Goal: Task Accomplishment & Management: Use online tool/utility

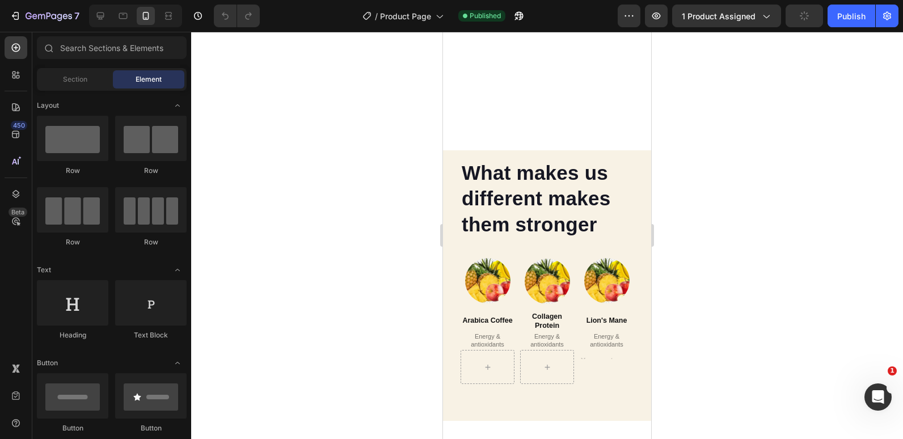
scroll to position [2036, 0]
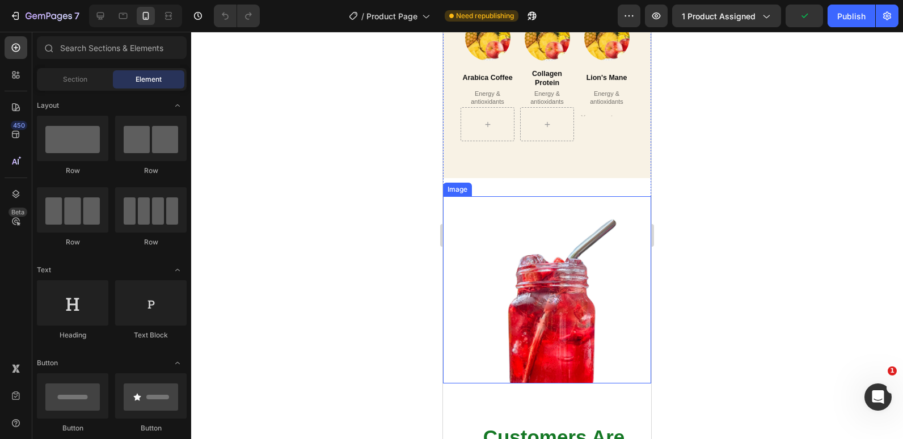
click at [530, 239] on img at bounding box center [547, 289] width 208 height 187
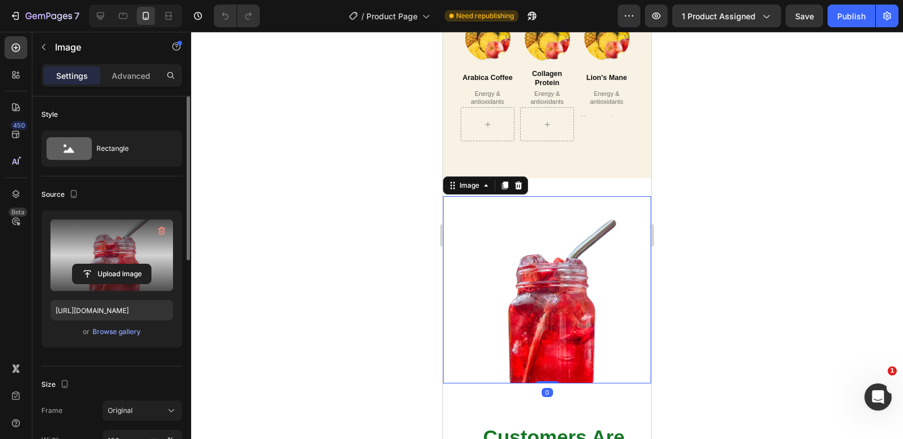
click at [121, 246] on label at bounding box center [111, 254] width 122 height 71
click at [121, 264] on input "file" at bounding box center [112, 273] width 78 height 19
click at [114, 268] on input "file" at bounding box center [112, 273] width 78 height 19
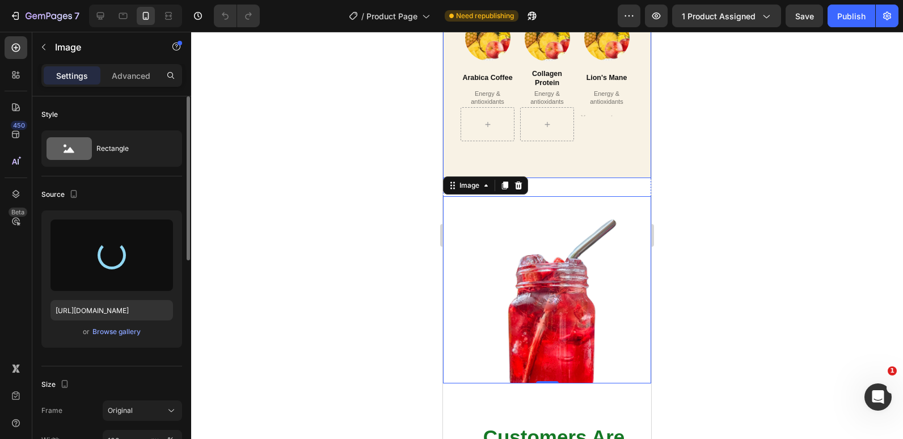
type input "[URL][DOMAIN_NAME]"
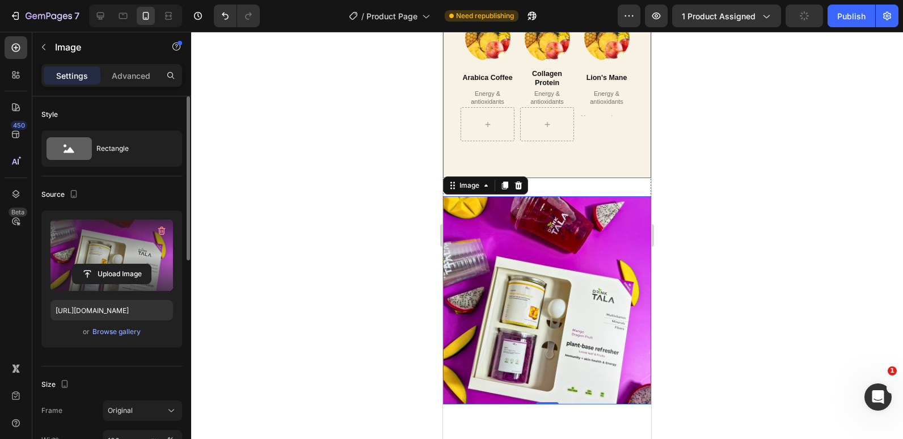
click at [447, 164] on div "What makes us different makes them stronger Heading Image Real Food Text block …" at bounding box center [547, 43] width 208 height 270
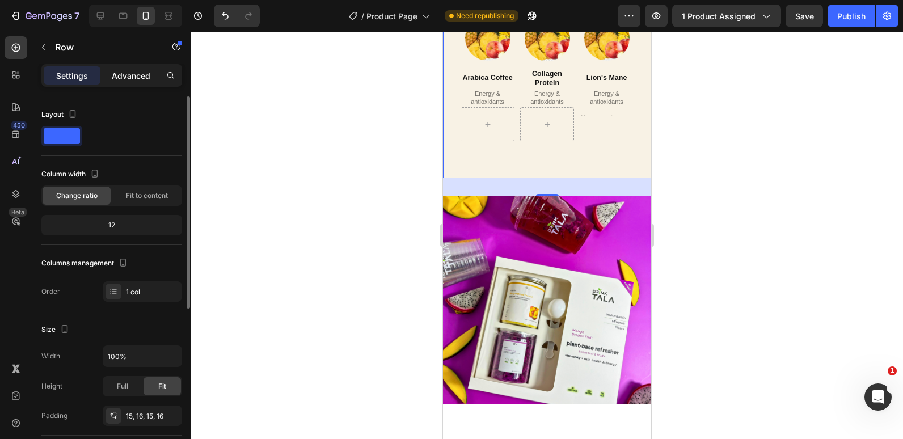
click at [142, 71] on p "Advanced" at bounding box center [131, 76] width 39 height 12
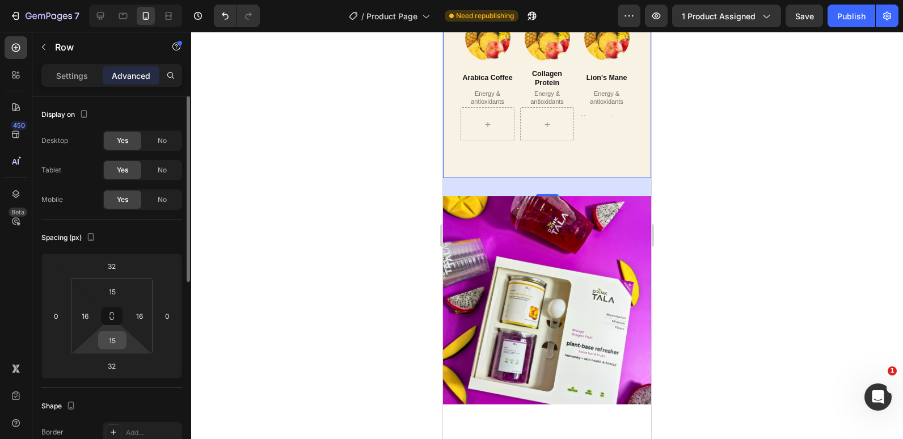
click at [120, 341] on input "15" at bounding box center [112, 340] width 23 height 17
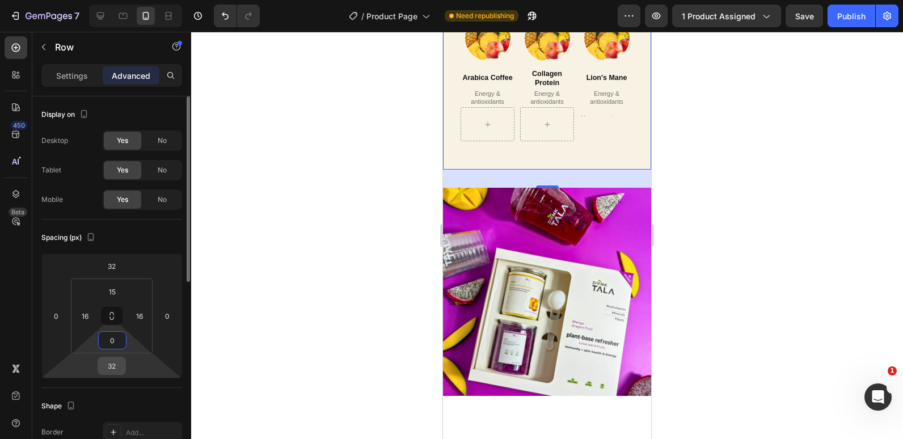
type input "0"
click at [113, 361] on input "32" at bounding box center [111, 365] width 23 height 17
type input "0"
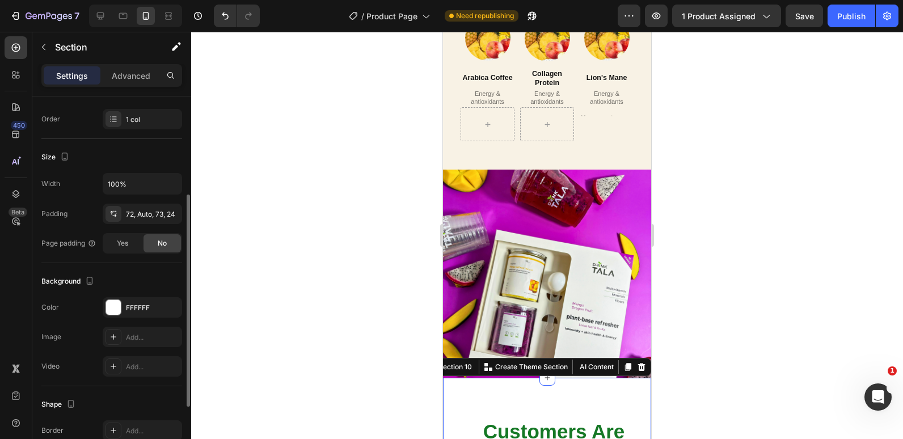
scroll to position [174, 0]
click at [105, 310] on div "FFFFFF" at bounding box center [142, 306] width 79 height 20
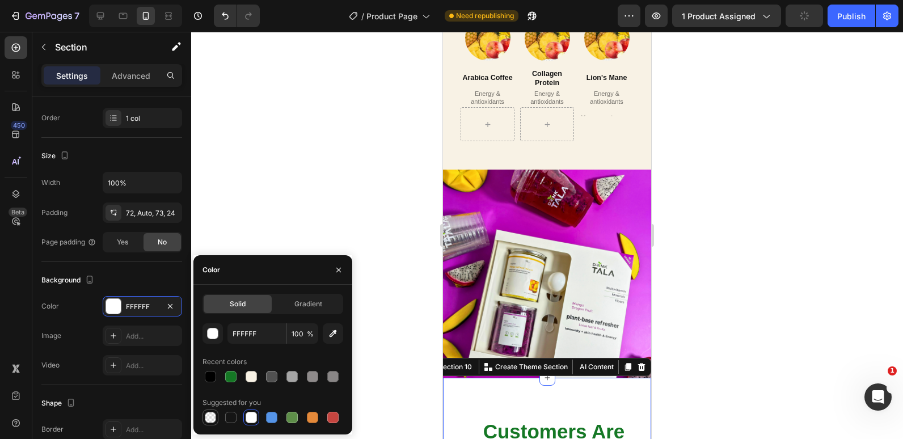
click at [205, 422] on div at bounding box center [210, 417] width 11 height 11
type input "000000"
type input "0"
click at [251, 377] on div at bounding box center [251, 376] width 11 height 11
type input "F8F2E5"
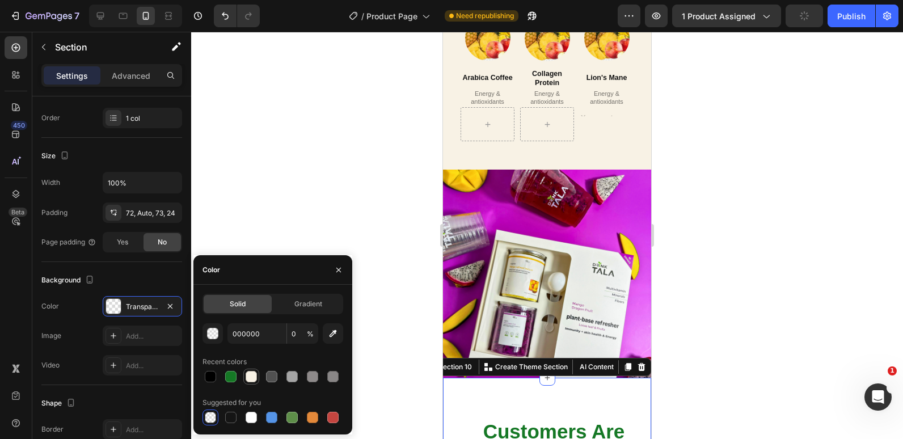
type input "100"
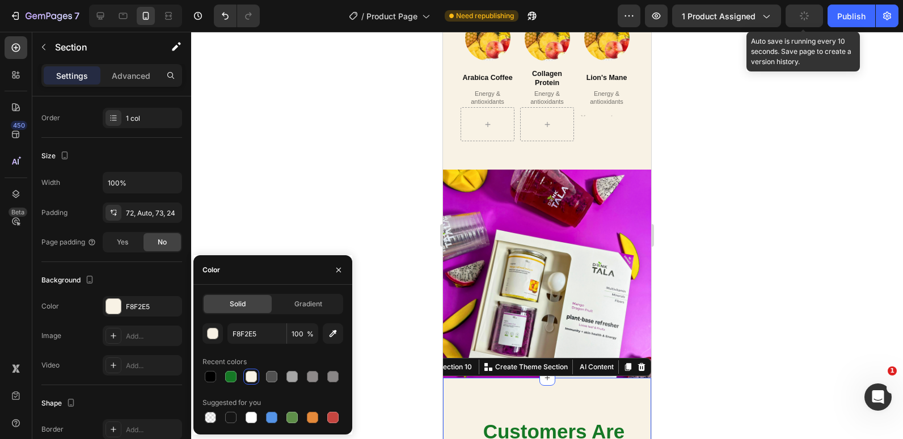
click at [793, 5] on button "button" at bounding box center [803, 16] width 37 height 23
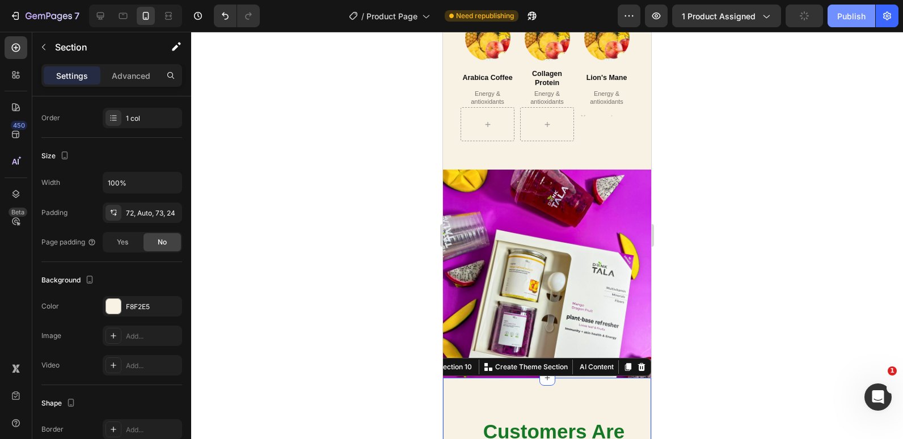
click at [832, 17] on button "Publish" at bounding box center [851, 16] width 48 height 23
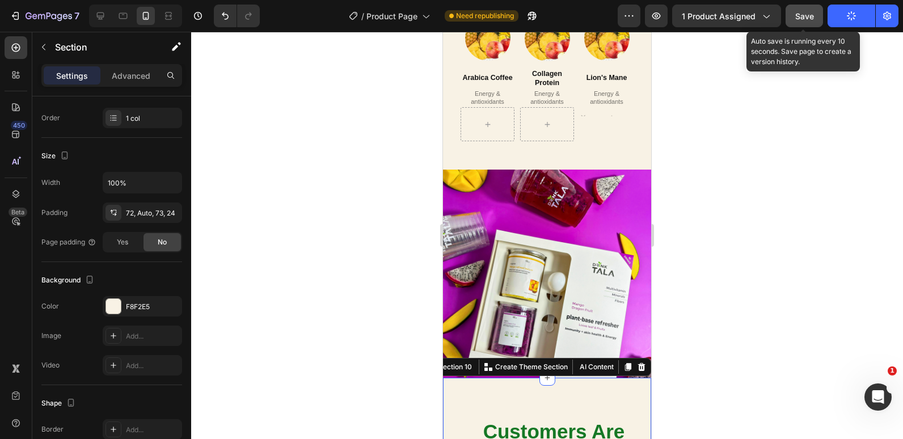
click at [792, 14] on button "Save" at bounding box center [803, 16] width 37 height 23
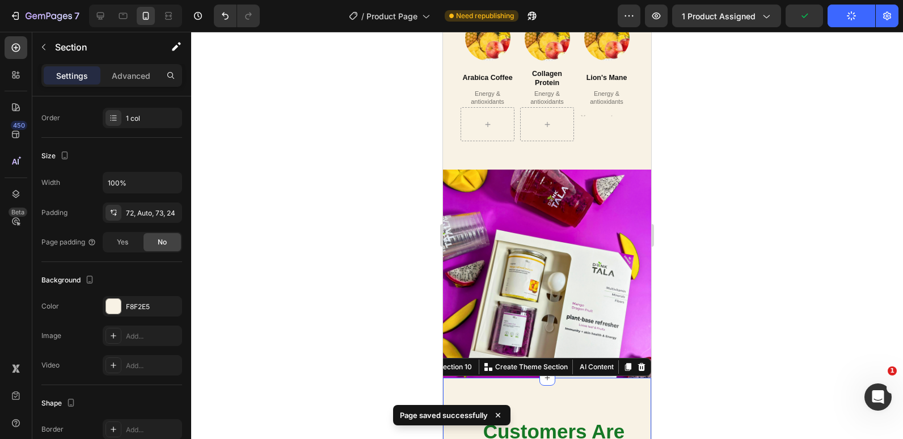
click at [685, 103] on div at bounding box center [547, 235] width 712 height 407
